Goal: Information Seeking & Learning: Learn about a topic

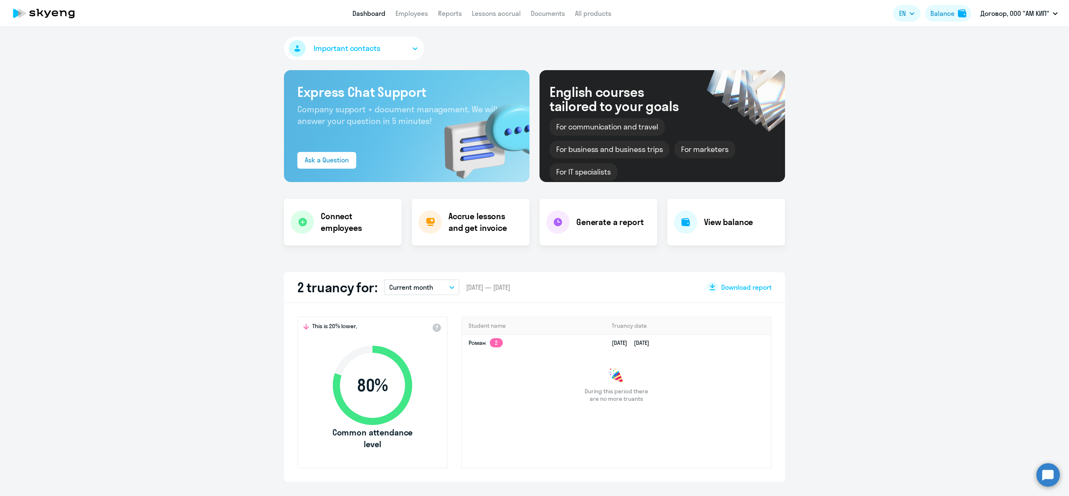
select select "30"
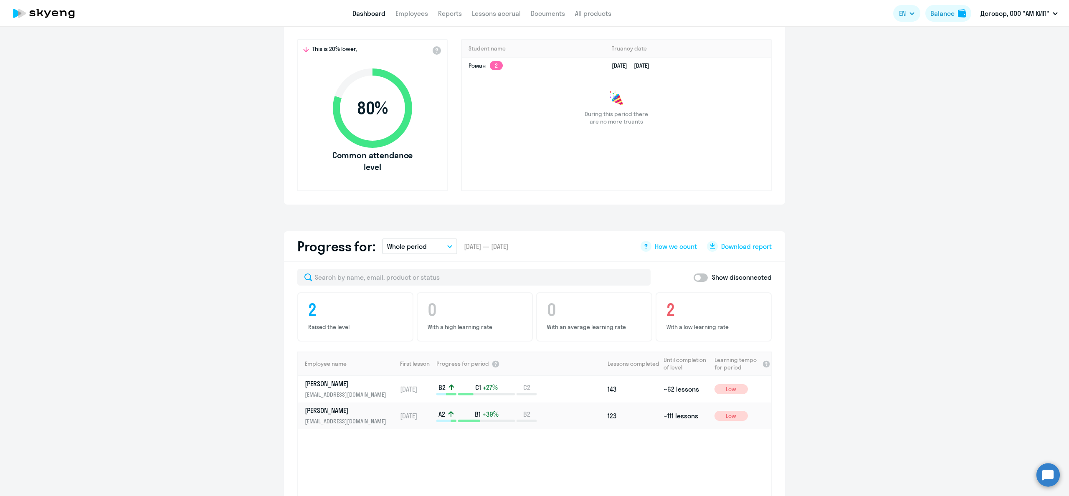
scroll to position [275, 0]
click at [332, 417] on p "[PERSON_NAME]" at bounding box center [348, 412] width 86 height 9
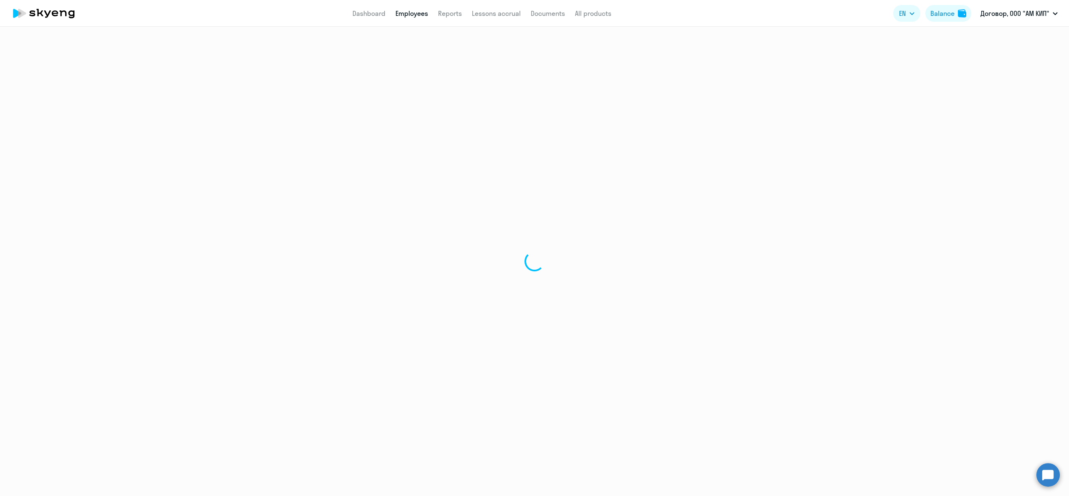
select select "english"
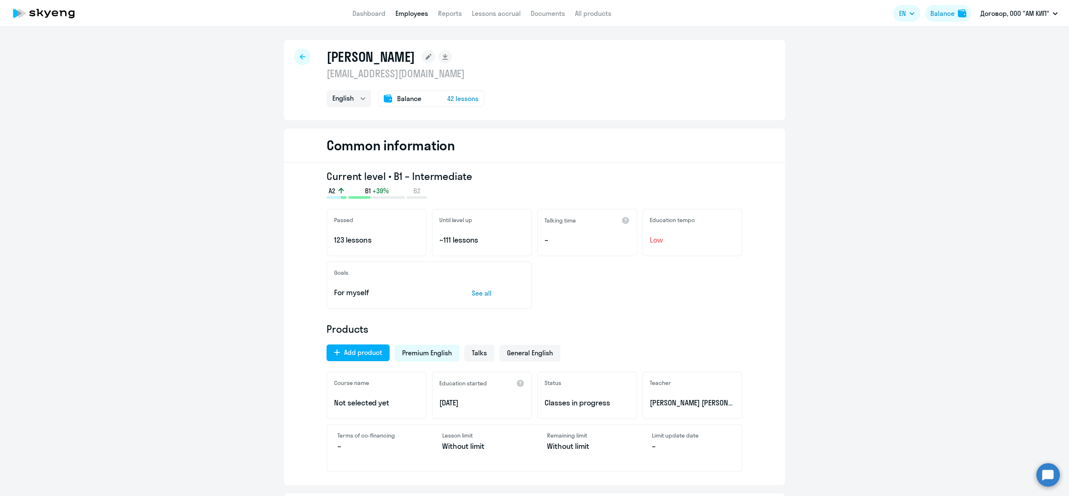
click at [466, 99] on span "42 lessons" at bounding box center [462, 99] width 31 height 10
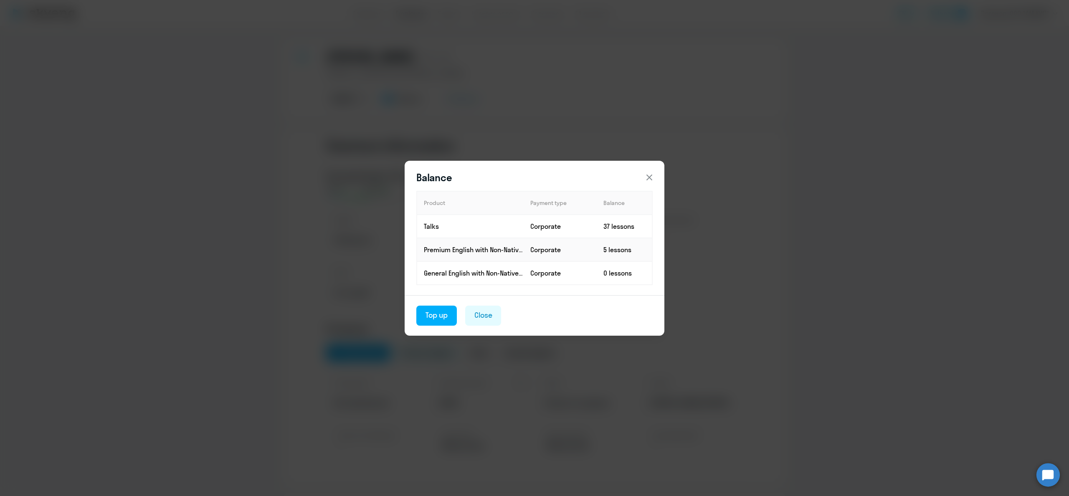
click at [651, 176] on icon at bounding box center [649, 177] width 6 height 6
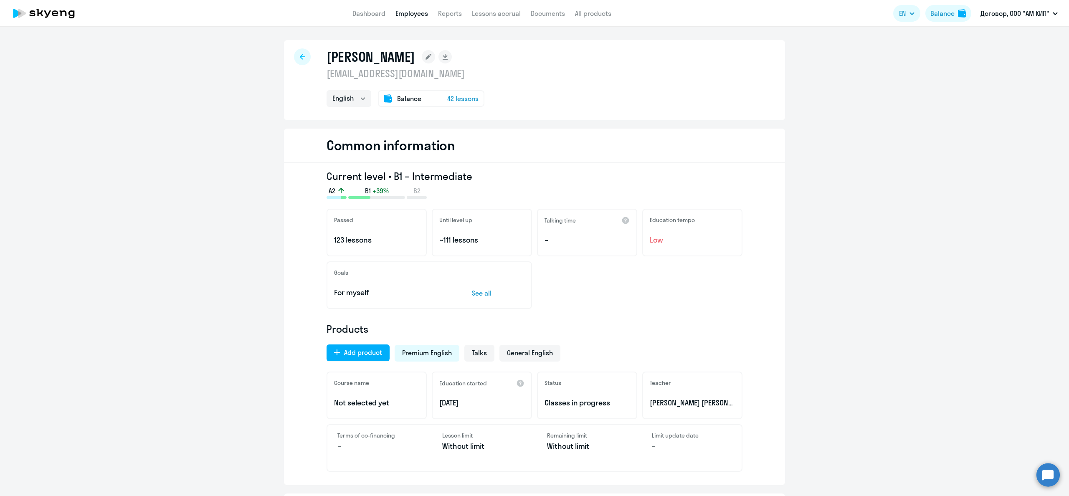
click at [455, 96] on span "42 lessons" at bounding box center [462, 99] width 31 height 10
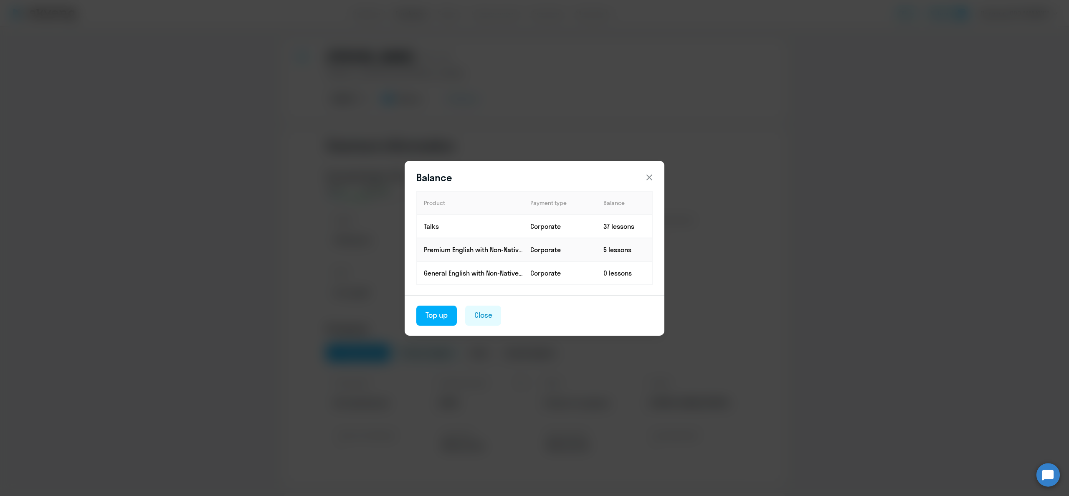
click at [653, 179] on icon at bounding box center [649, 177] width 10 height 10
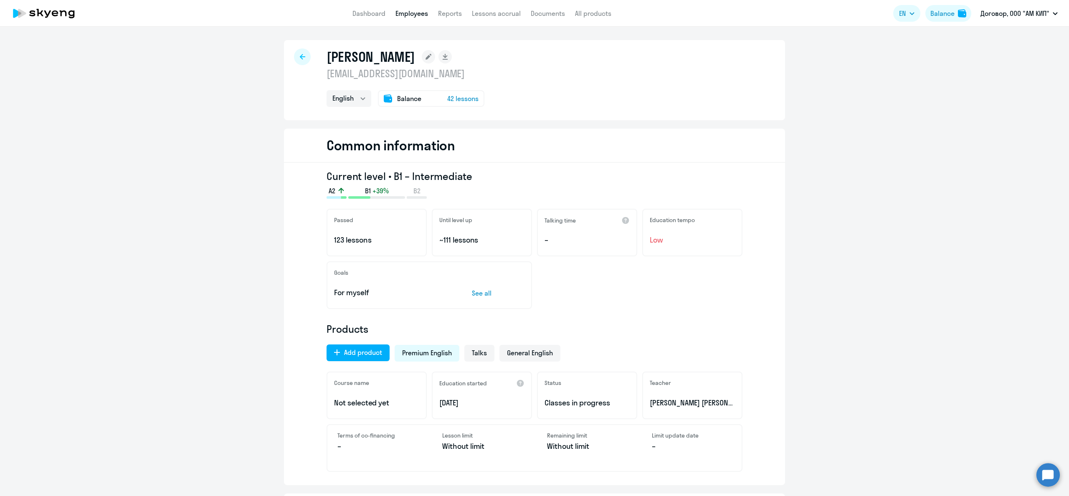
click at [411, 96] on span "Balance" at bounding box center [409, 99] width 24 height 10
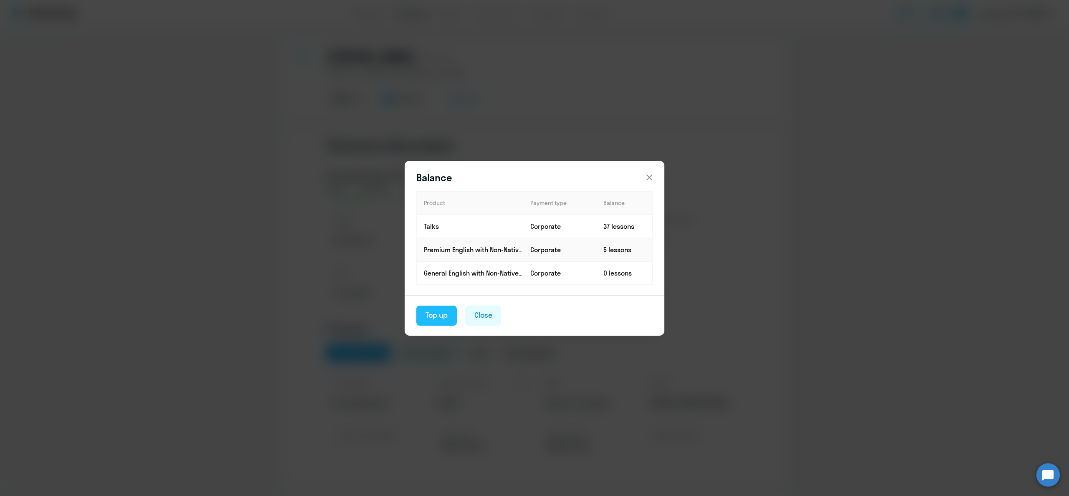
click at [440, 316] on div "Top up" at bounding box center [437, 315] width 22 height 11
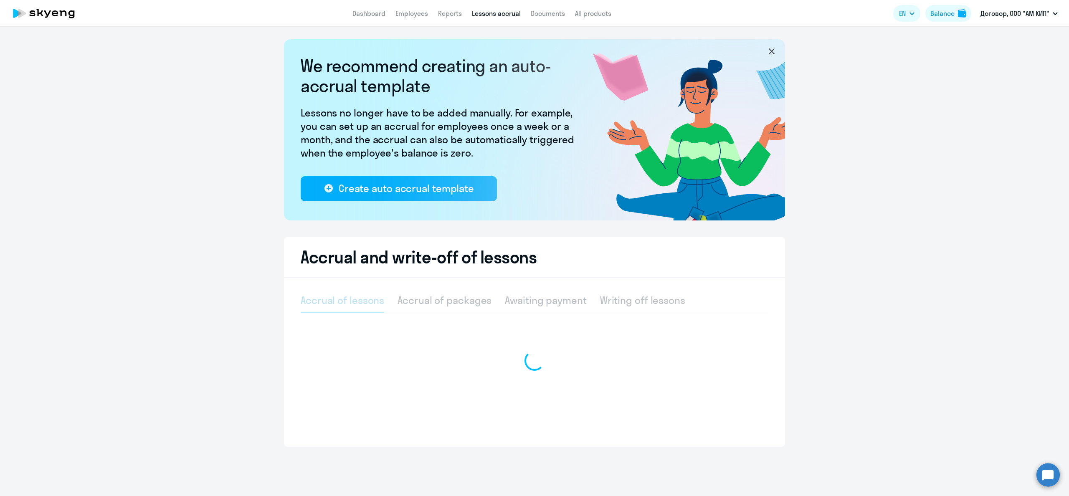
select select "10"
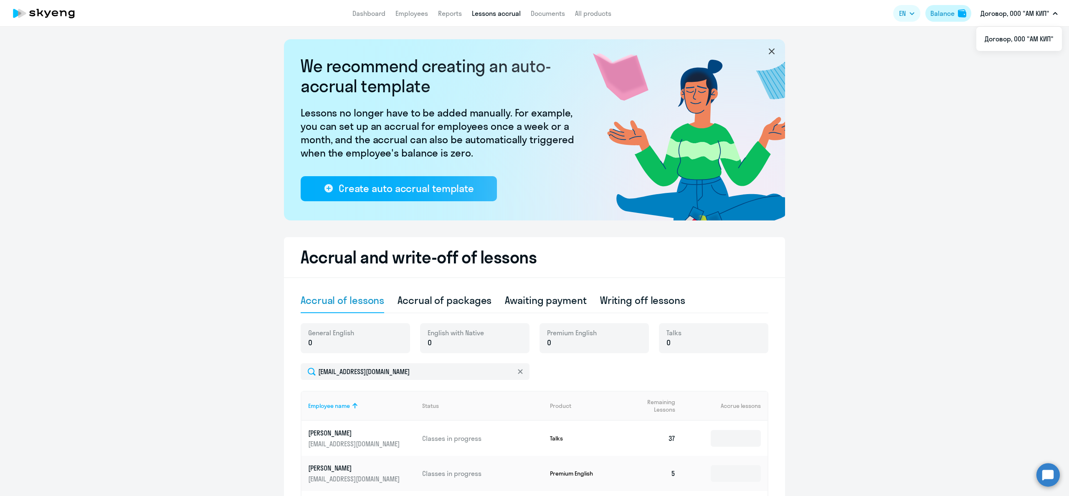
click at [953, 13] on div "Balance" at bounding box center [942, 13] width 24 height 10
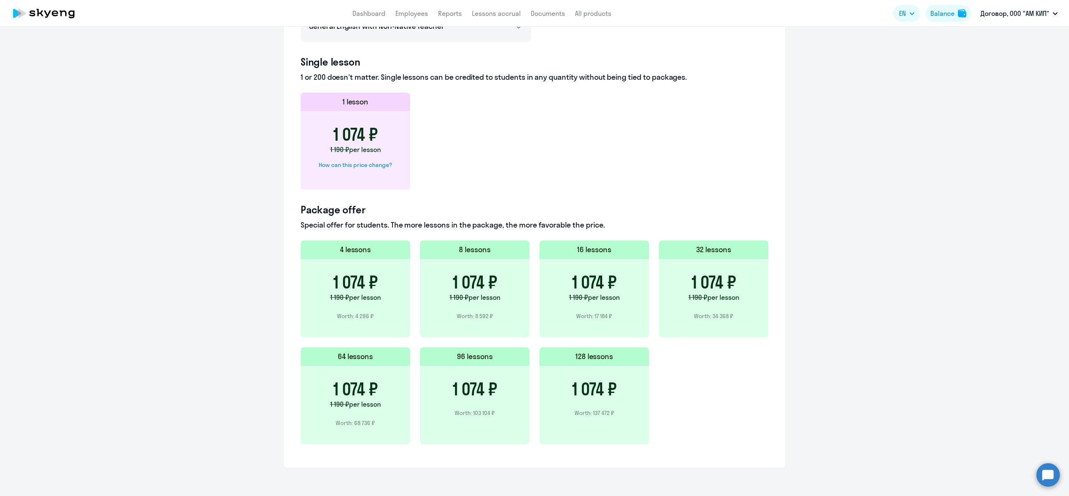
scroll to position [402, 0]
click at [371, 363] on h5 "64 lessons" at bounding box center [355, 357] width 35 height 11
click at [720, 279] on h3 "1 074 ₽" at bounding box center [714, 282] width 45 height 20
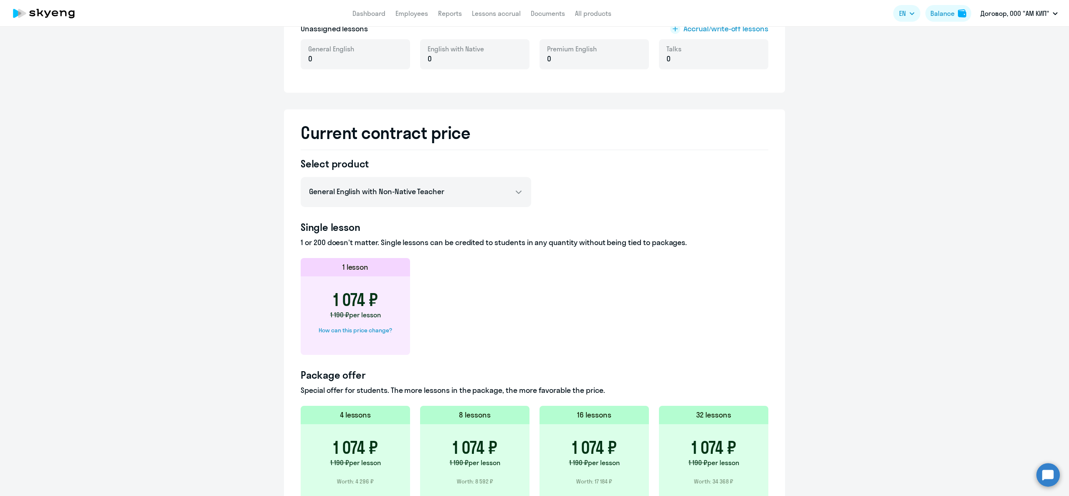
scroll to position [236, 0]
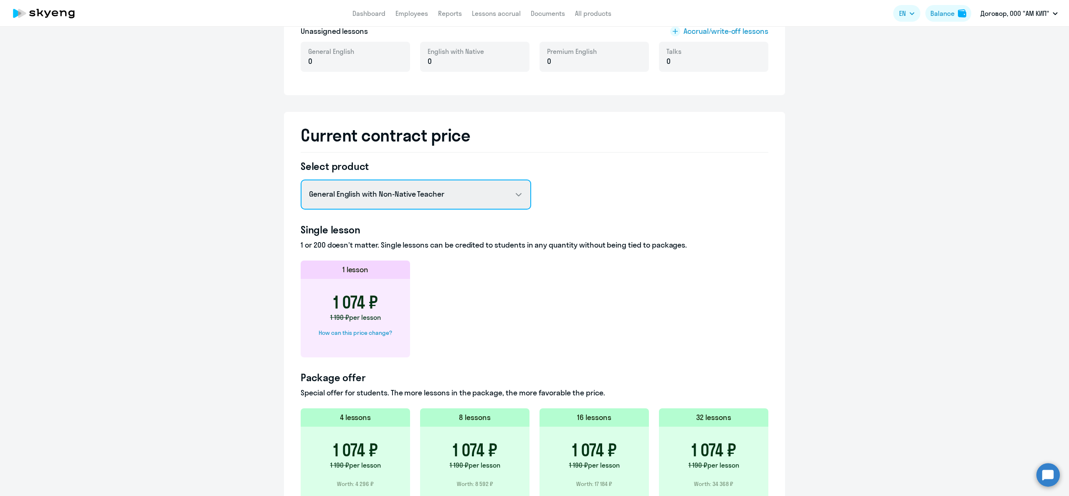
click at [515, 196] on select "General English with Non-Native Teacher General English with Native Teacher Pre…" at bounding box center [416, 195] width 231 height 30
click at [518, 193] on select "General English with Non-Native Teacher General English with Native Teacher Pre…" at bounding box center [416, 195] width 231 height 30
click at [521, 193] on select "General English with Non-Native Teacher General English with Native Teacher Pre…" at bounding box center [416, 195] width 231 height 30
click at [512, 194] on select "General English with Non-Native Teacher General English with Native Teacher Pre…" at bounding box center [416, 195] width 231 height 30
select select "english_adult_not_native_speaker"
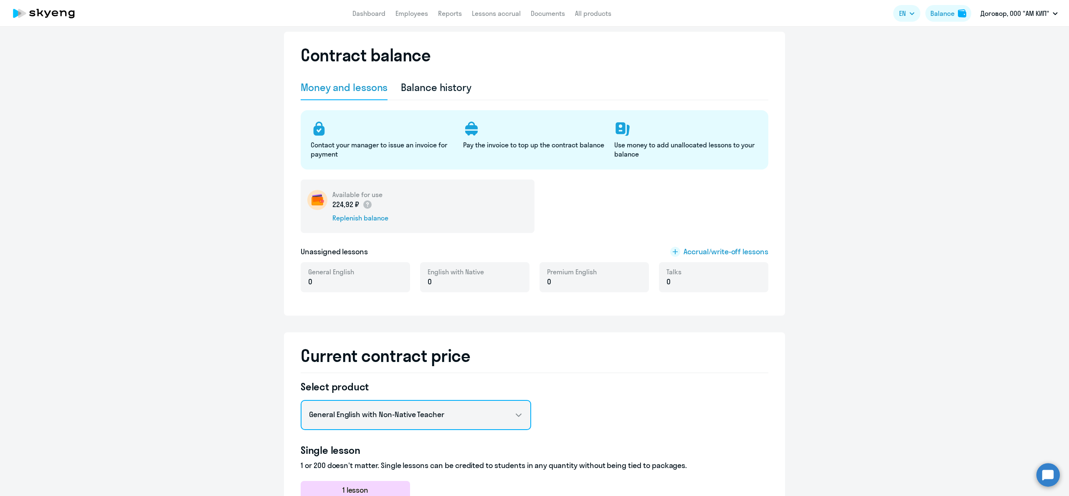
scroll to position [14, 0]
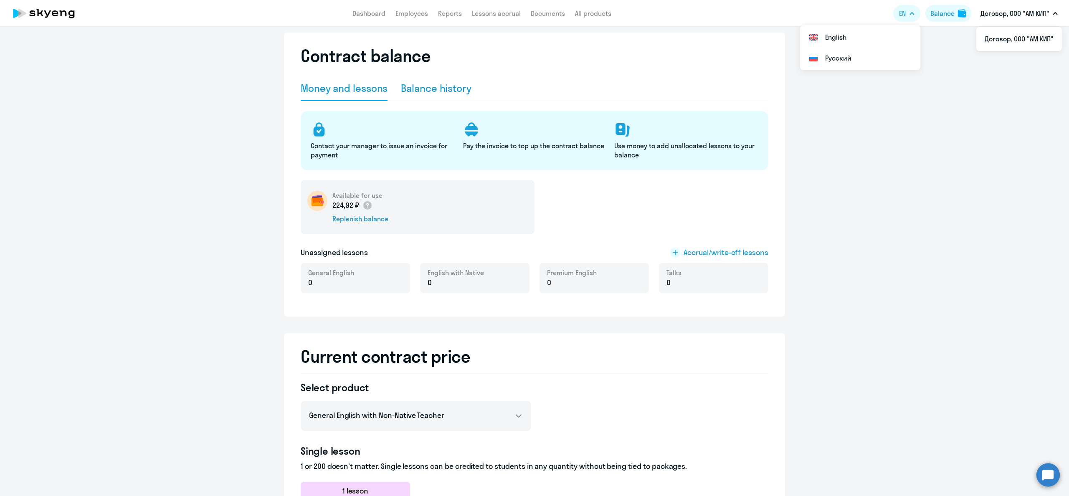
click at [423, 89] on div "Balance history" at bounding box center [436, 87] width 71 height 13
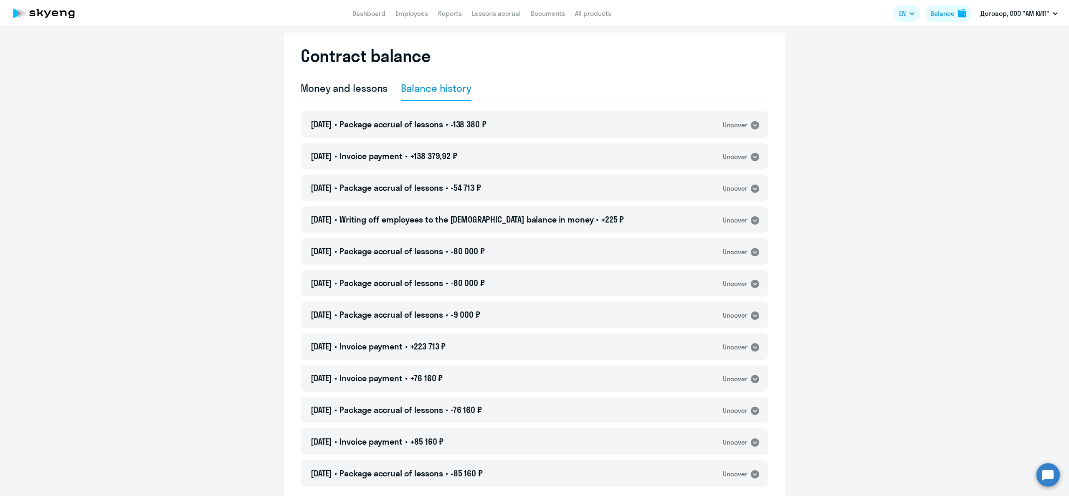
scroll to position [0, 0]
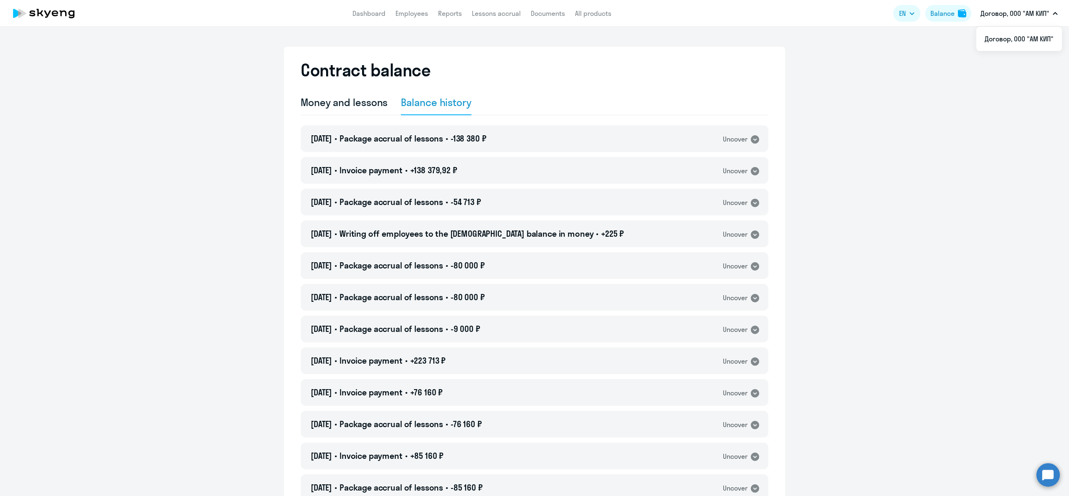
click at [1025, 14] on p "Договор, ООО "АМ КИП"" at bounding box center [1014, 13] width 69 height 10
click at [942, 11] on div "Balance" at bounding box center [942, 13] width 24 height 10
click at [367, 12] on link "Dashboard" at bounding box center [368, 13] width 33 height 8
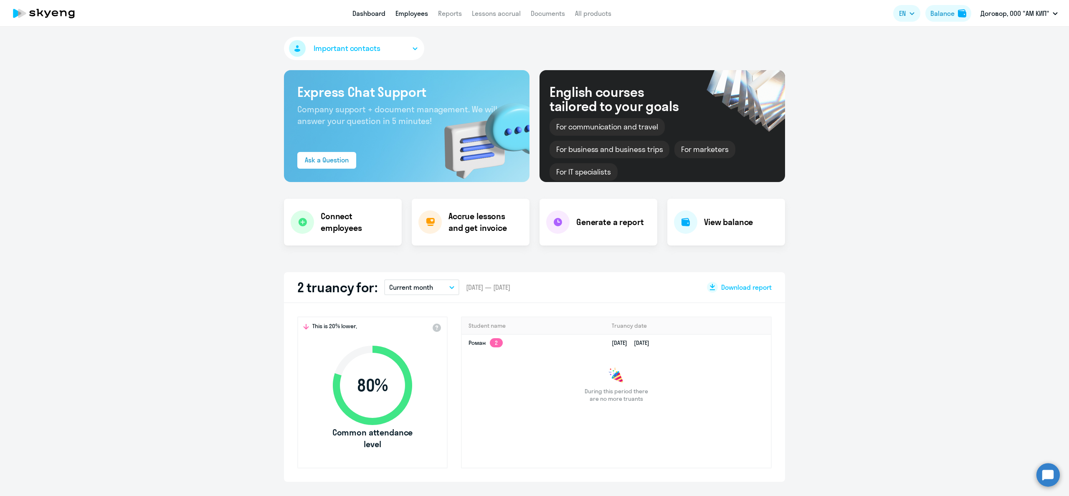
click at [419, 15] on link "Employees" at bounding box center [411, 13] width 33 height 8
select select "30"
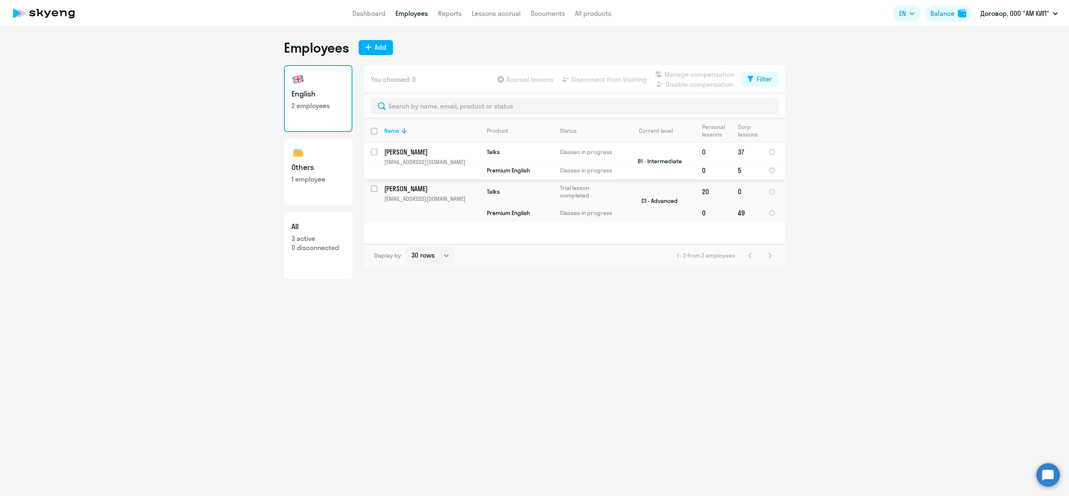
click at [416, 148] on p "[PERSON_NAME]" at bounding box center [431, 151] width 94 height 9
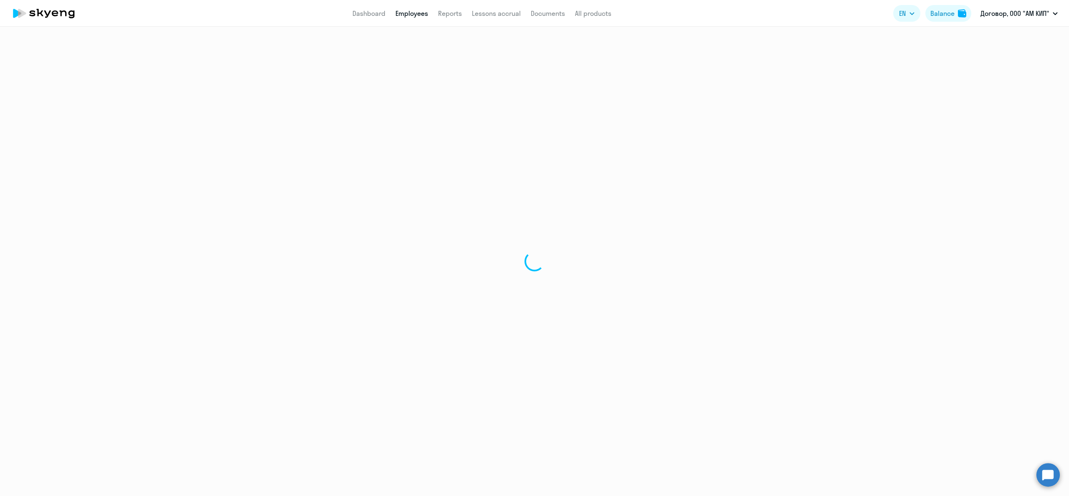
select select "english"
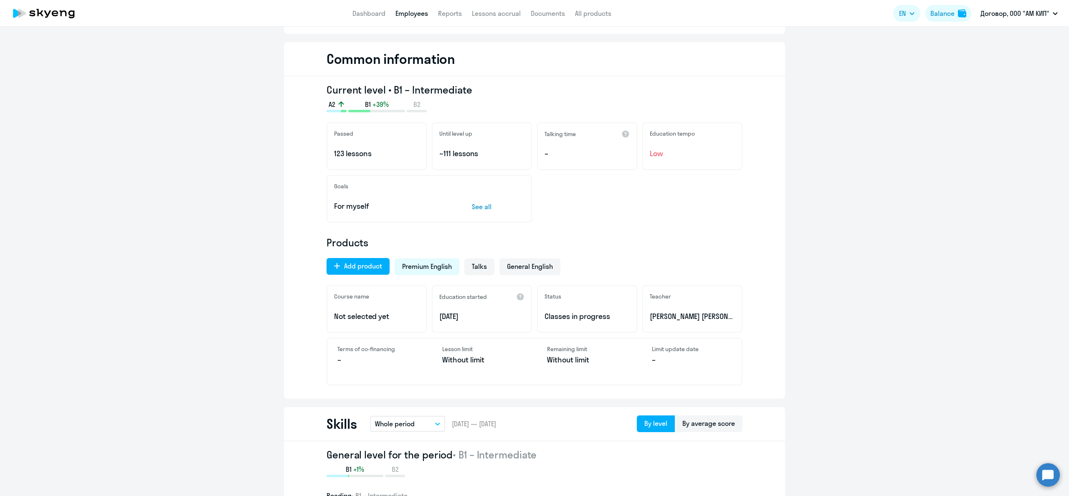
scroll to position [80, 0]
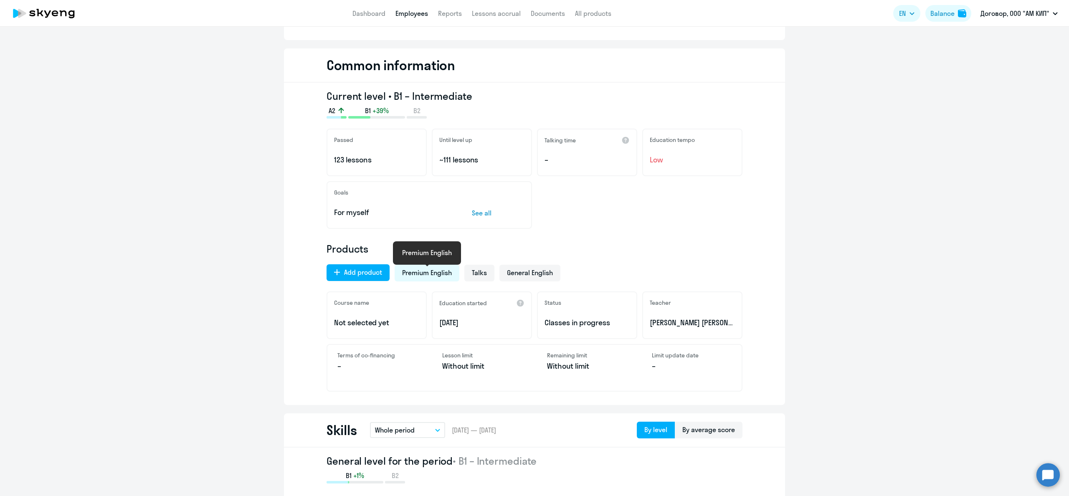
click at [433, 276] on span "Premium English" at bounding box center [427, 272] width 50 height 9
click at [436, 271] on span "Premium English" at bounding box center [427, 272] width 50 height 9
click at [541, 273] on span "General English" at bounding box center [530, 272] width 46 height 9
click at [445, 274] on span "Premium English" at bounding box center [427, 272] width 50 height 9
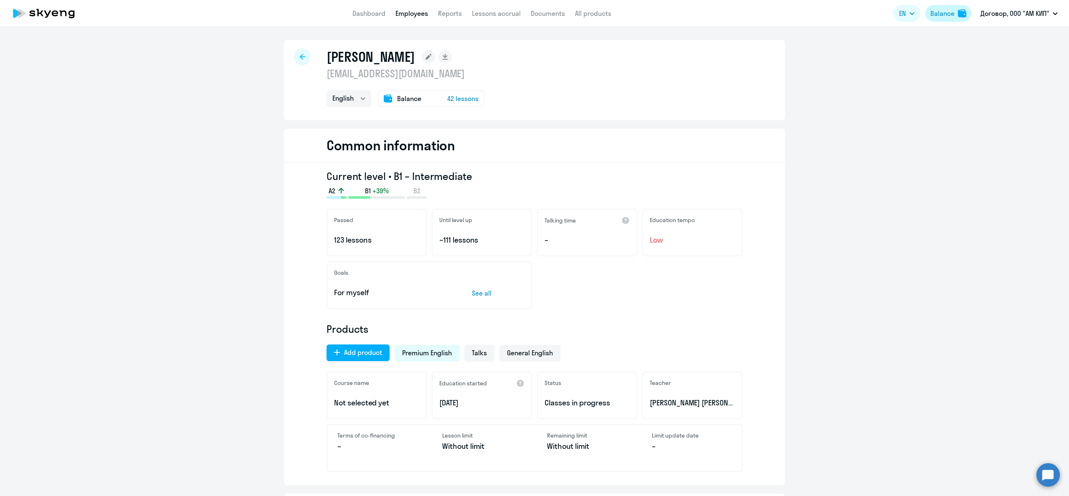
click at [954, 8] on div "Balance" at bounding box center [942, 13] width 24 height 10
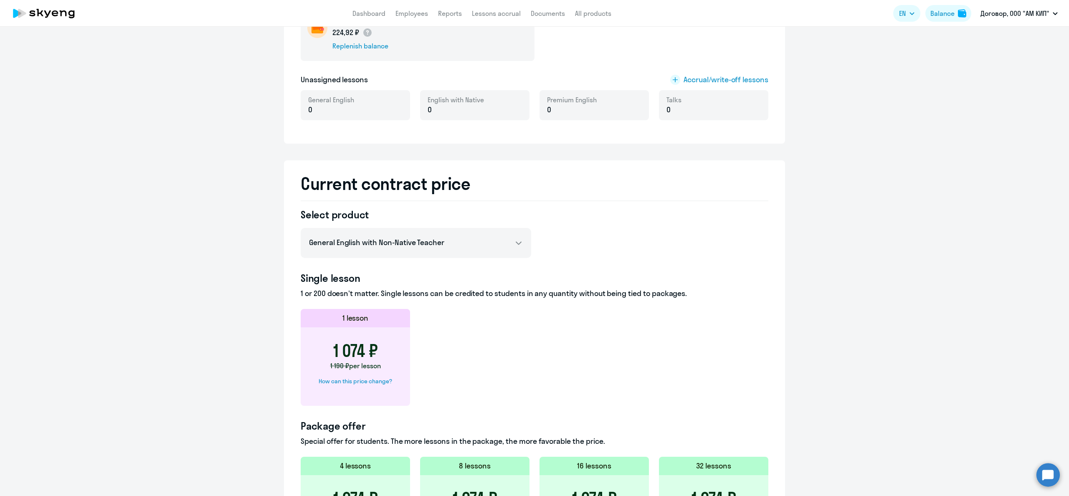
scroll to position [187, 0]
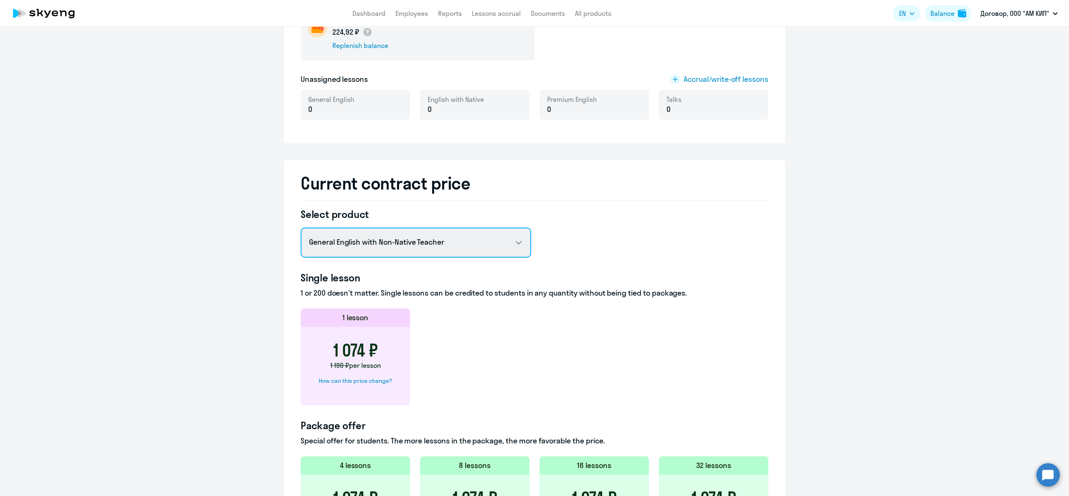
click at [507, 243] on select "General English with Non-Native Teacher General English with Native Teacher Pre…" at bounding box center [416, 243] width 231 height 30
select select "english_adult_not_native_speaker_premium"
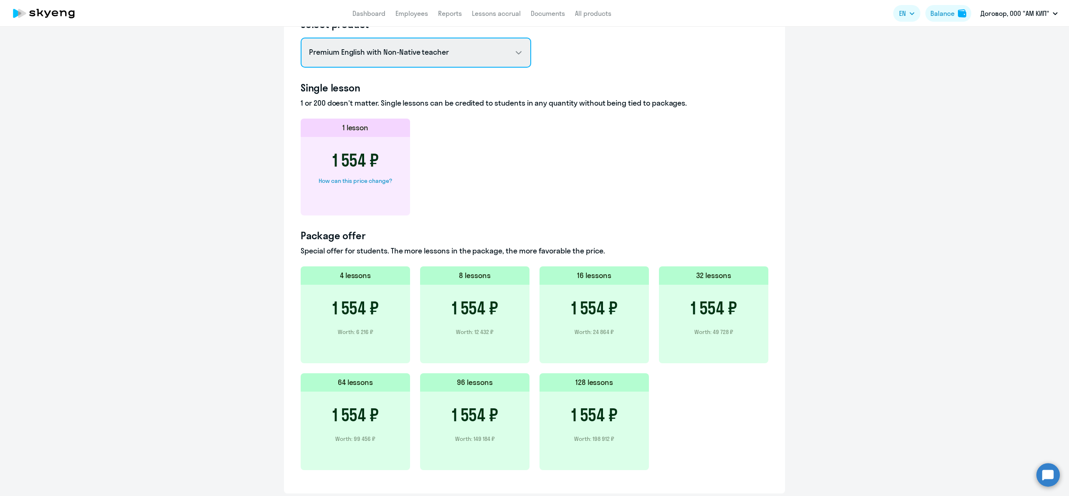
scroll to position [403, 0]
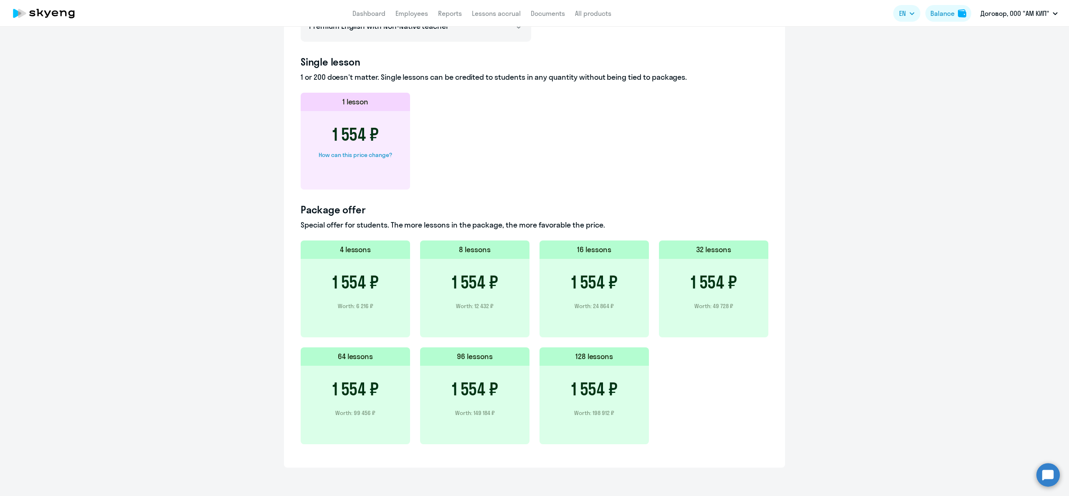
click at [722, 295] on div "1 554 ₽ Worth: 49 728 ₽" at bounding box center [713, 298] width 109 height 79
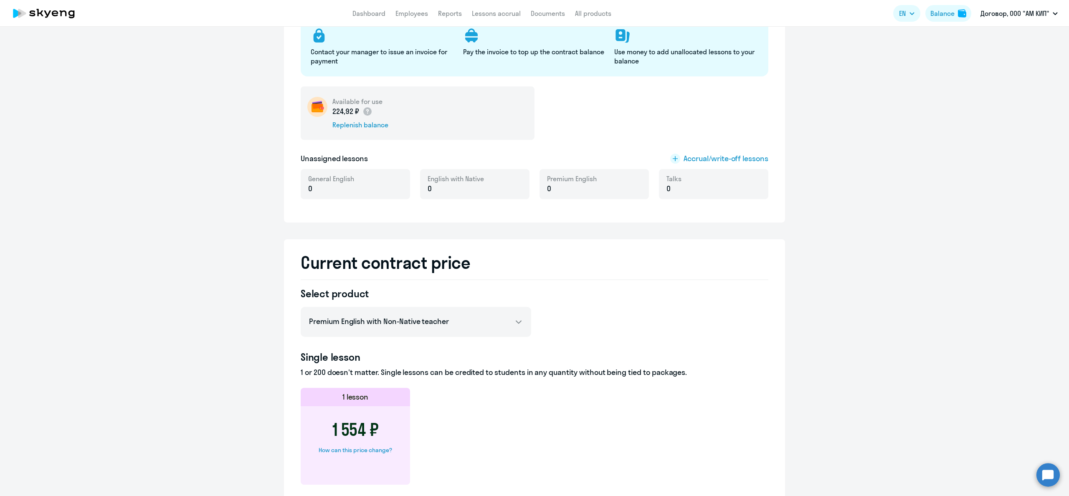
scroll to position [0, 0]
